Goal: Task Accomplishment & Management: Use online tool/utility

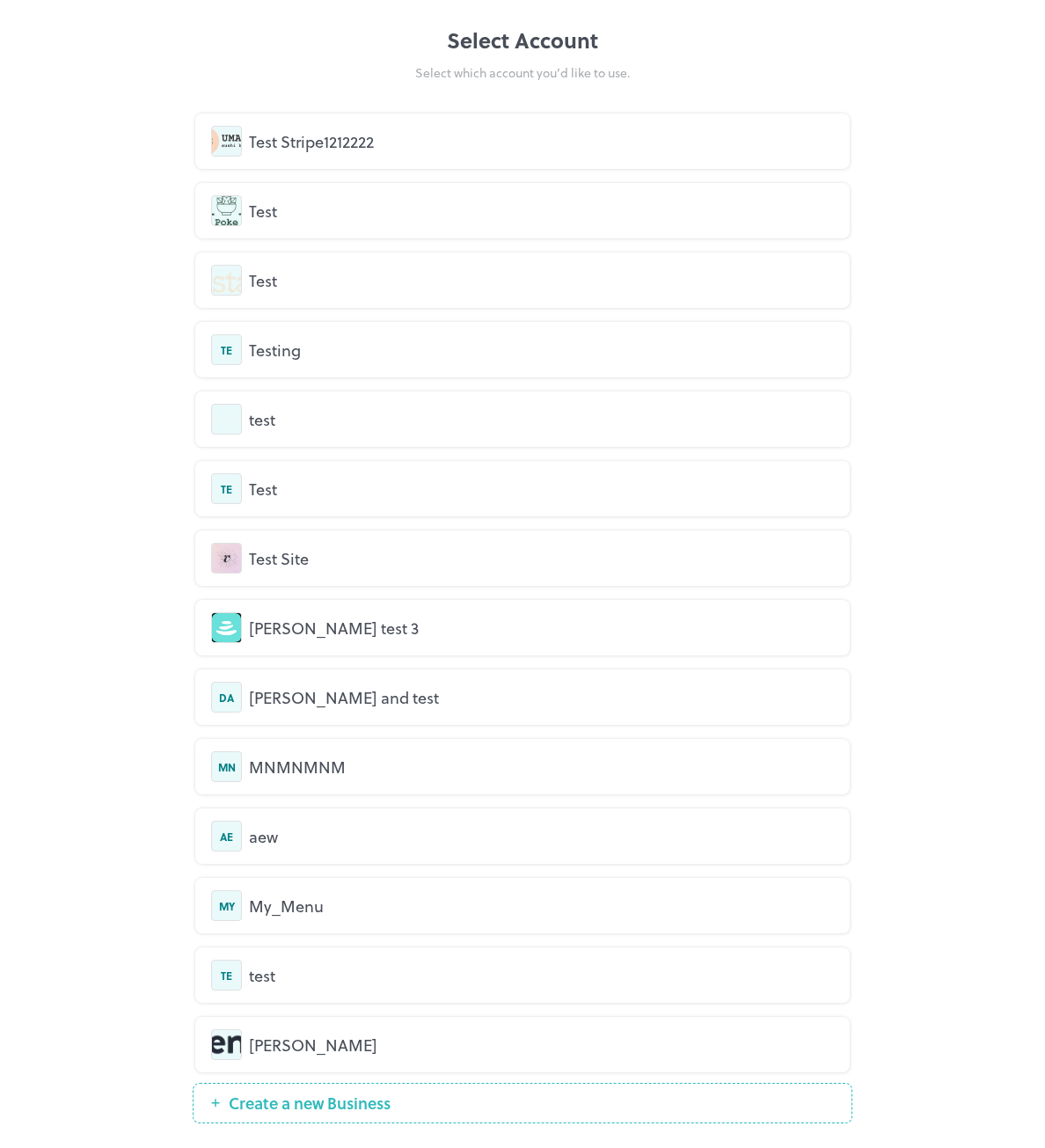
click at [296, 155] on div "Test Stripe1212222" at bounding box center [522, 141] width 623 height 31
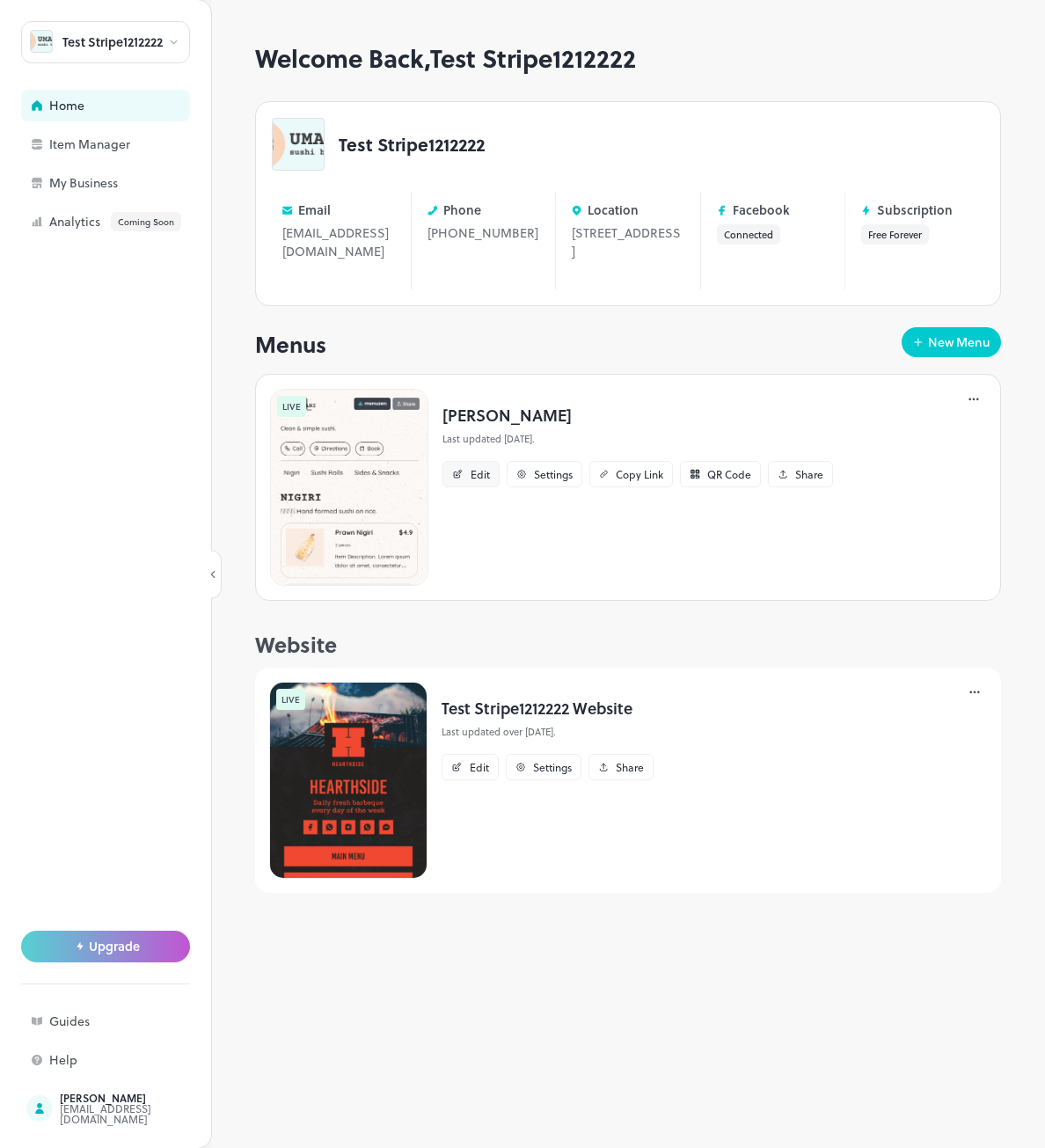
click at [465, 473] on div "Edit" at bounding box center [471, 474] width 57 height 26
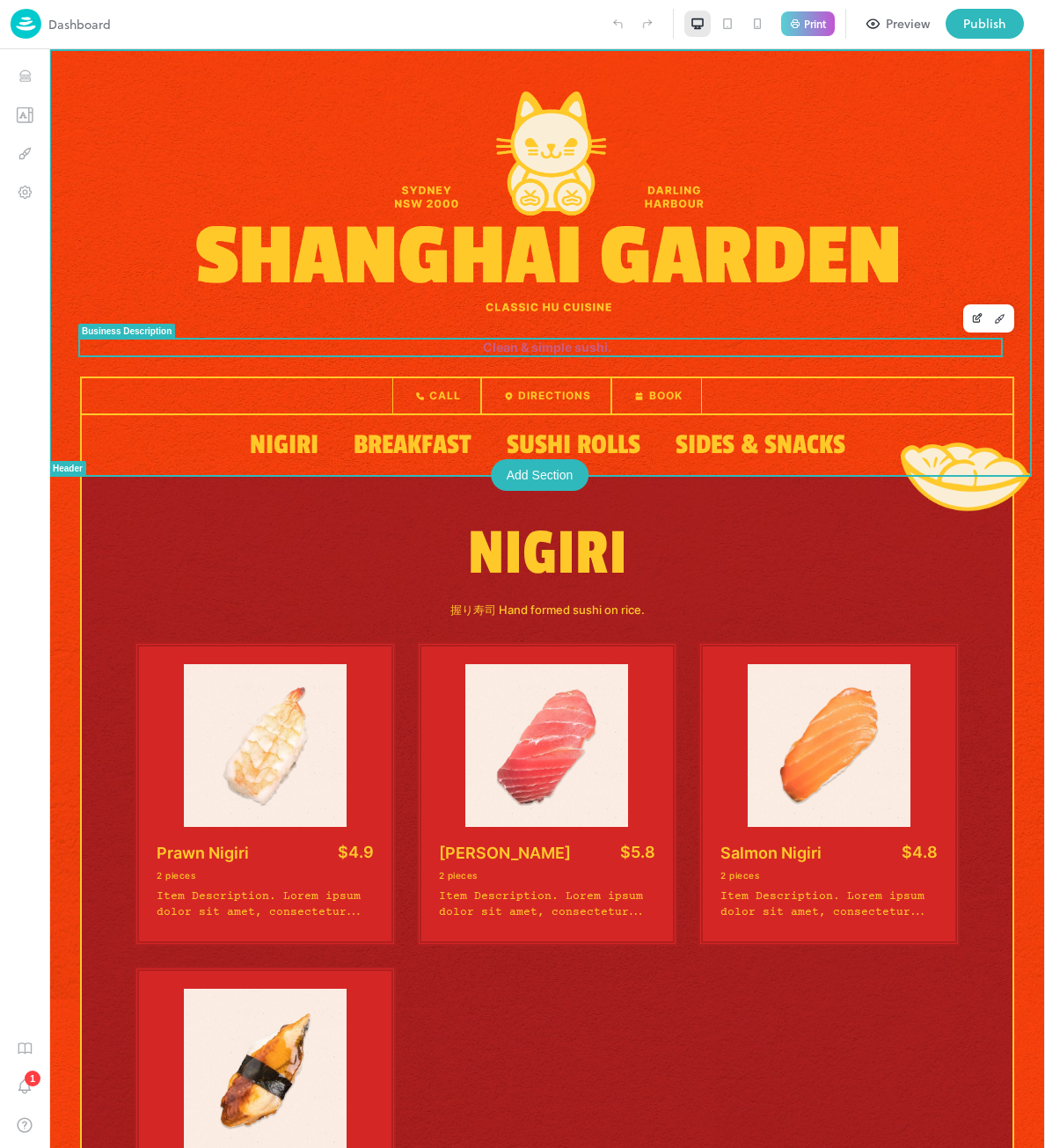
click at [509, 346] on h1 "Clean & simple sushi." at bounding box center [547, 347] width 934 height 16
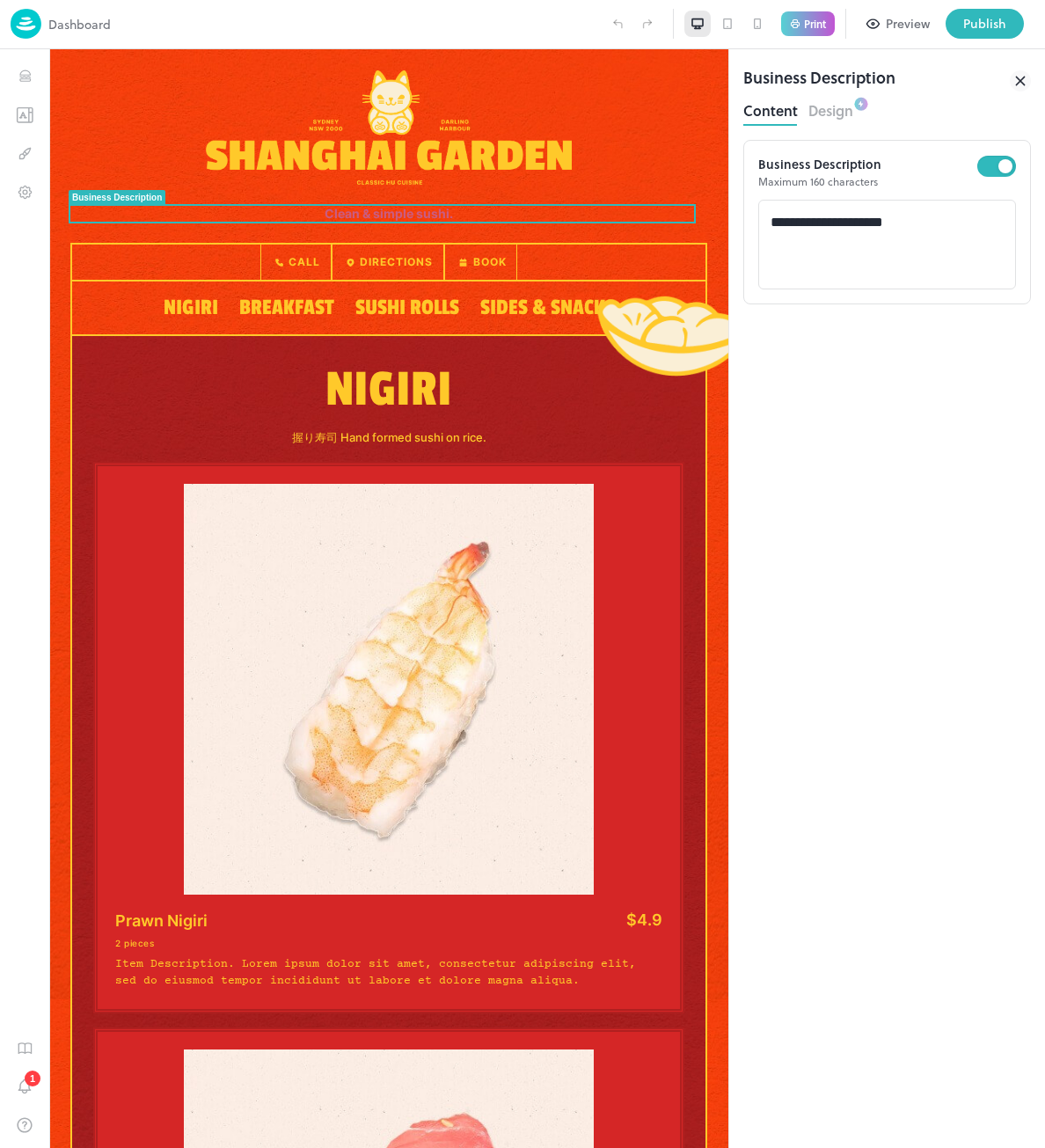
click at [822, 114] on button "Design" at bounding box center [831, 108] width 45 height 23
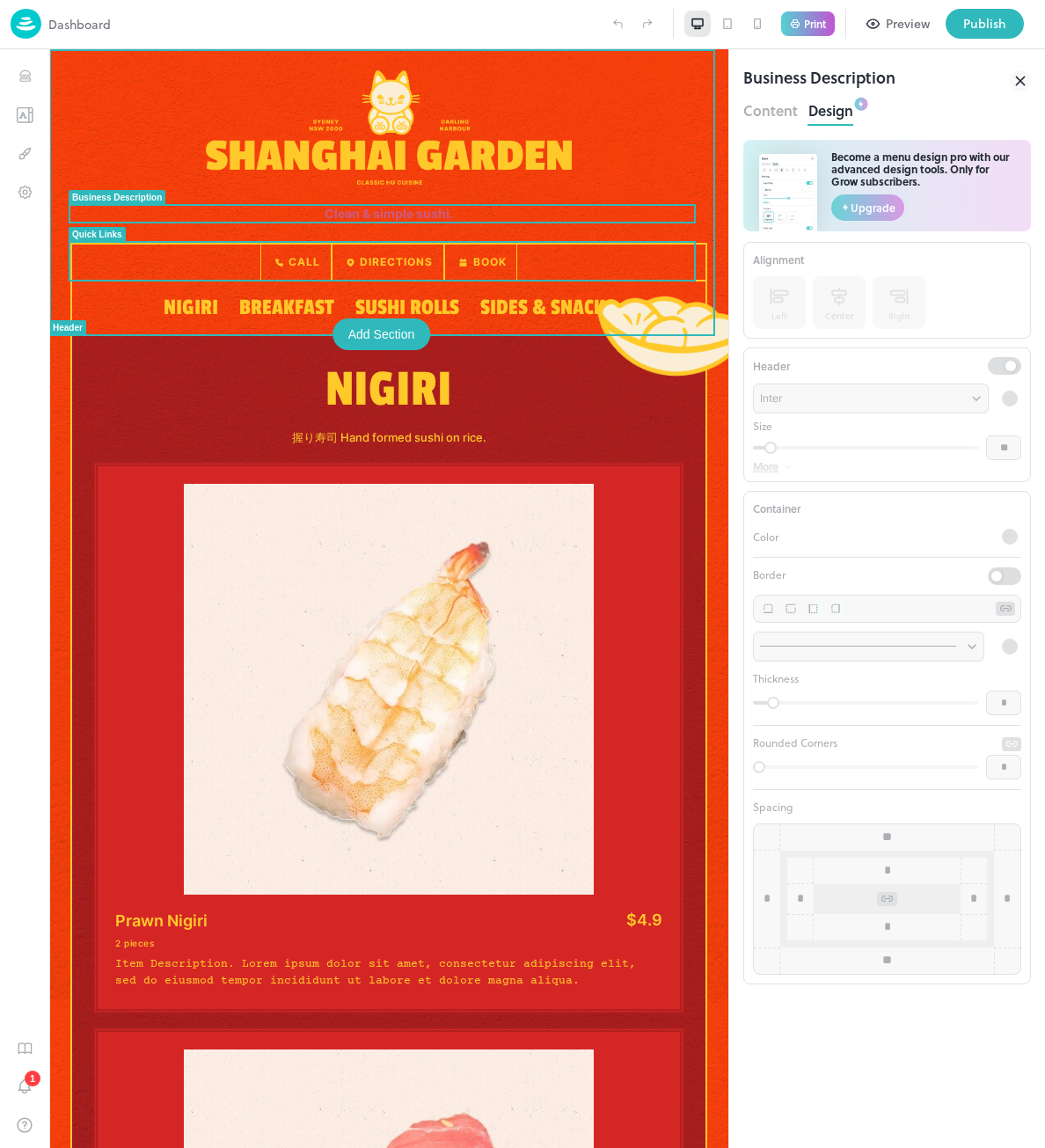
click at [353, 257] on p "Directions" at bounding box center [388, 263] width 89 height 16
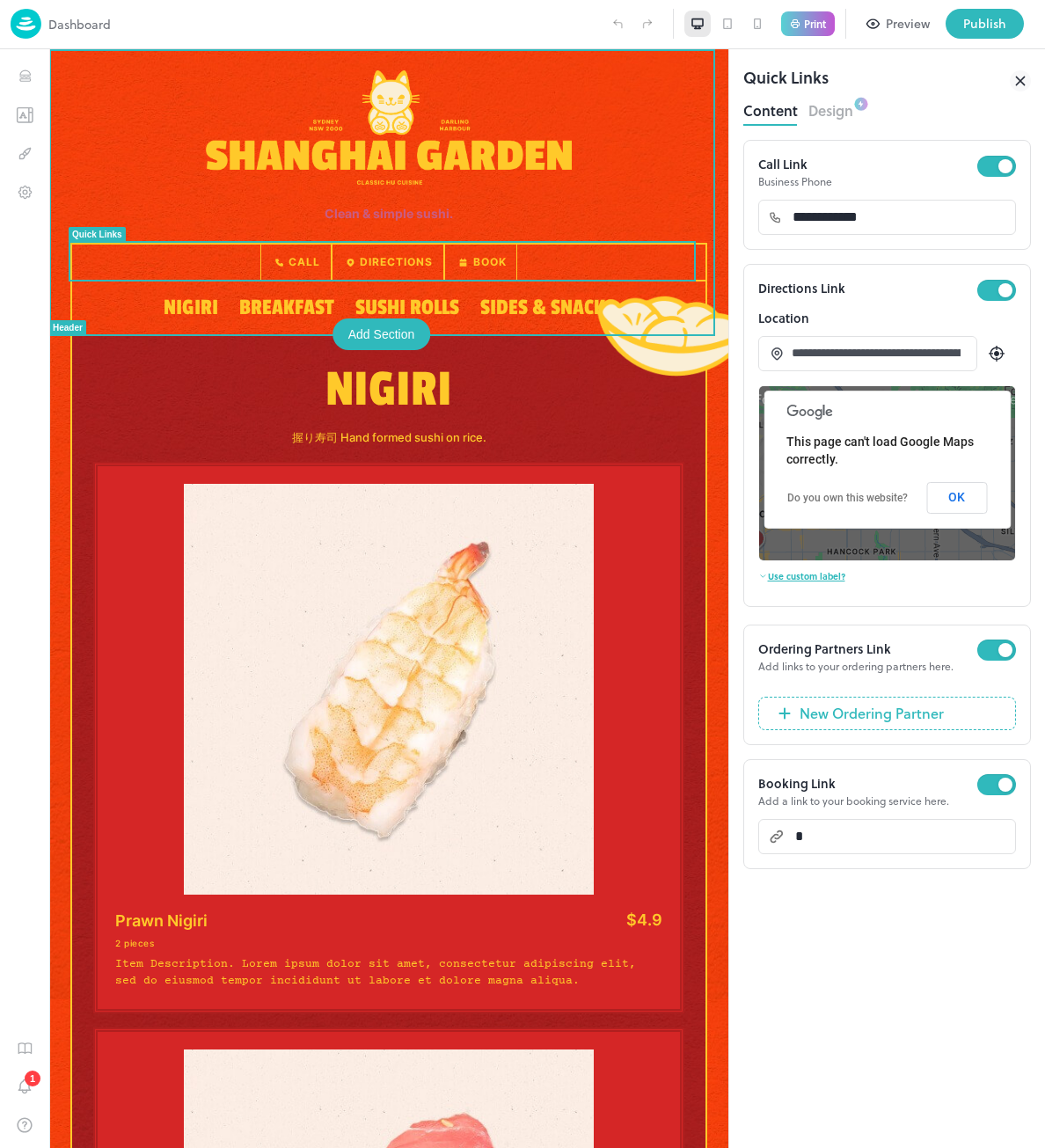
click at [821, 112] on button "Design" at bounding box center [831, 108] width 45 height 23
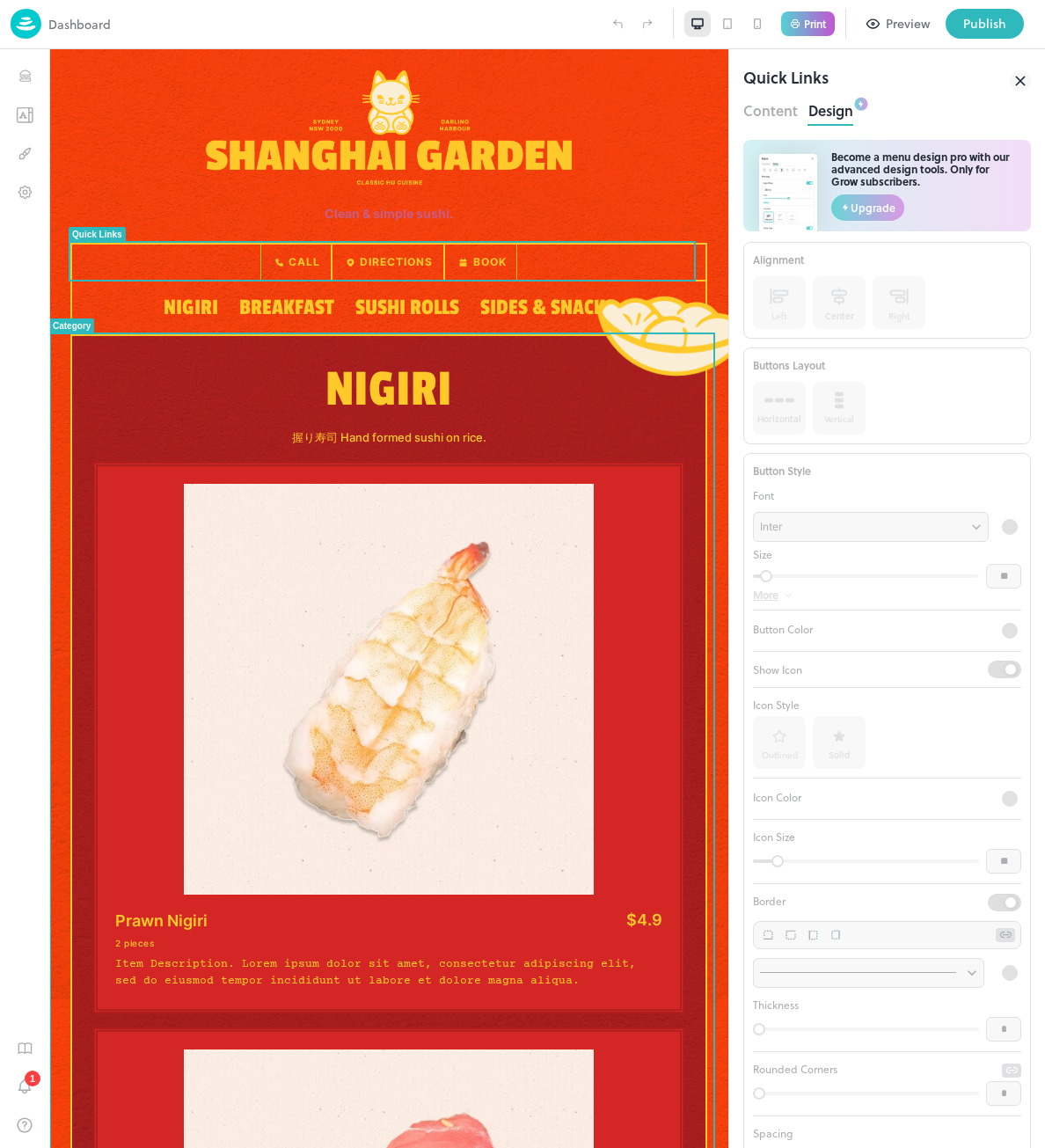
click at [392, 438] on p "握り寿司 Hand formed sushi on rice." at bounding box center [389, 436] width 591 height 14
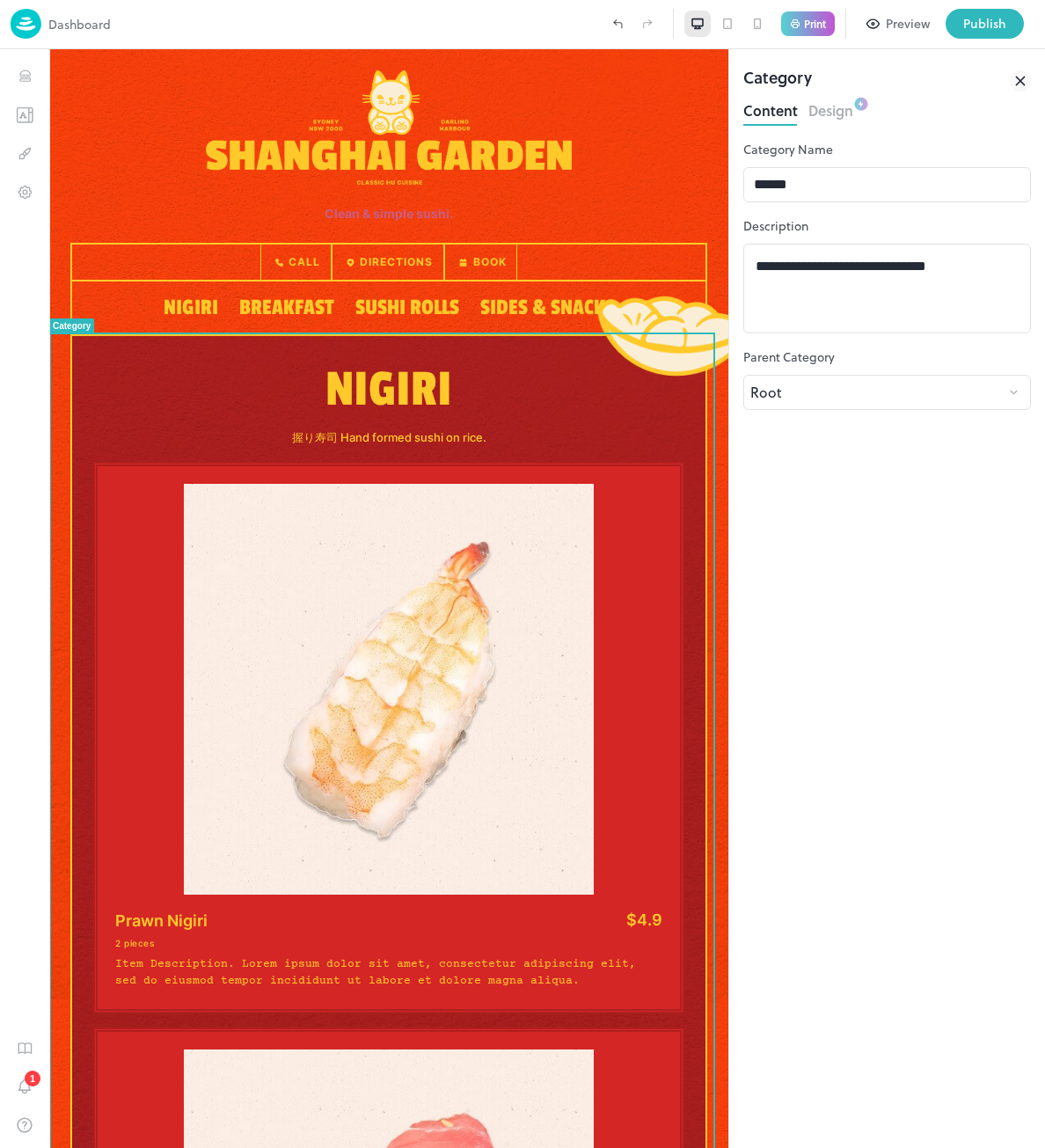
click at [839, 107] on button "Design" at bounding box center [831, 108] width 45 height 23
